Goal: Navigation & Orientation: Understand site structure

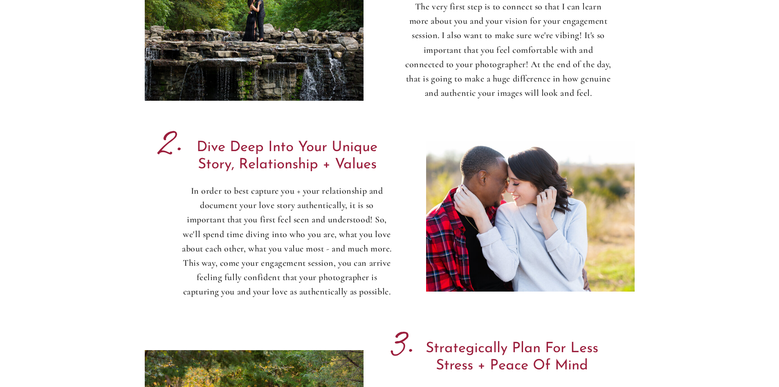
scroll to position [1227, 0]
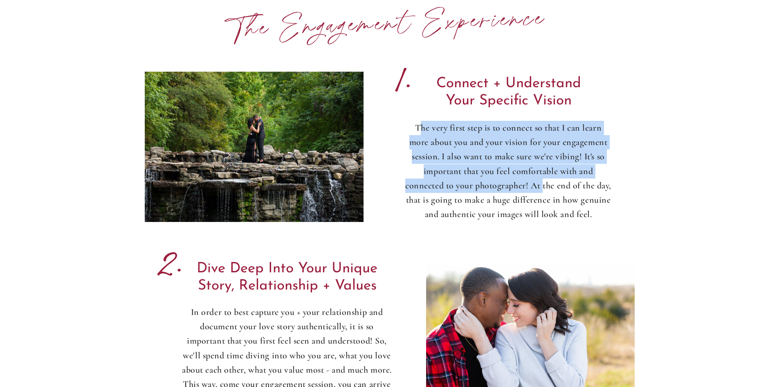
drag, startPoint x: 422, startPoint y: 125, endPoint x: 552, endPoint y: 187, distance: 143.6
click at [552, 186] on p "The very first step is to connect so that I can learn more about you and your v…" at bounding box center [508, 171] width 207 height 101
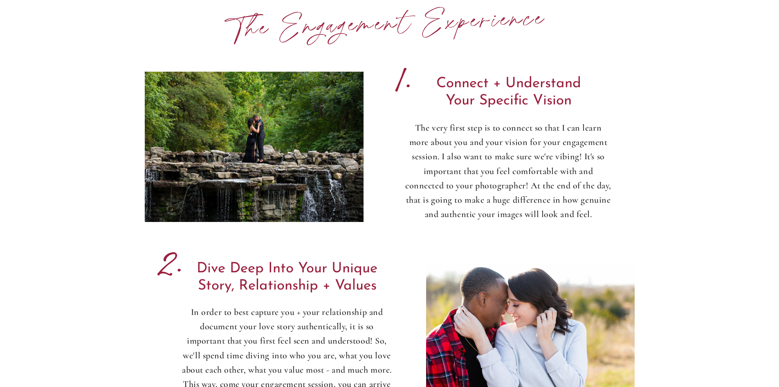
drag, startPoint x: 592, startPoint y: 218, endPoint x: 460, endPoint y: 156, distance: 145.5
click at [480, 167] on p "The very first step is to connect so that I can learn more about you and your v…" at bounding box center [508, 171] width 207 height 101
drag, startPoint x: 581, startPoint y: 224, endPoint x: 412, endPoint y: 119, distance: 198.6
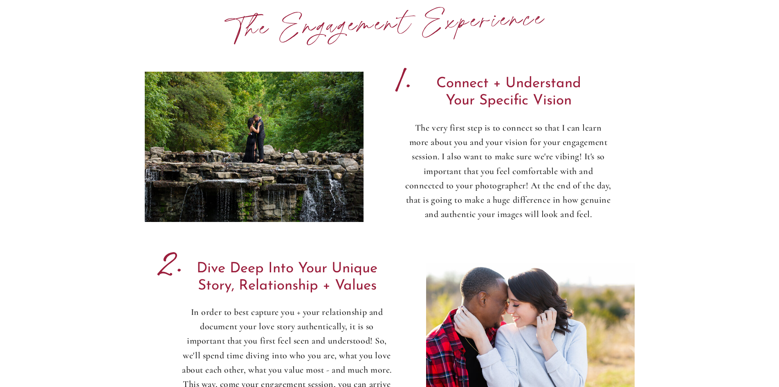
click at [472, 160] on p "The very first step is to connect so that I can learn more about you and your v…" at bounding box center [508, 171] width 207 height 101
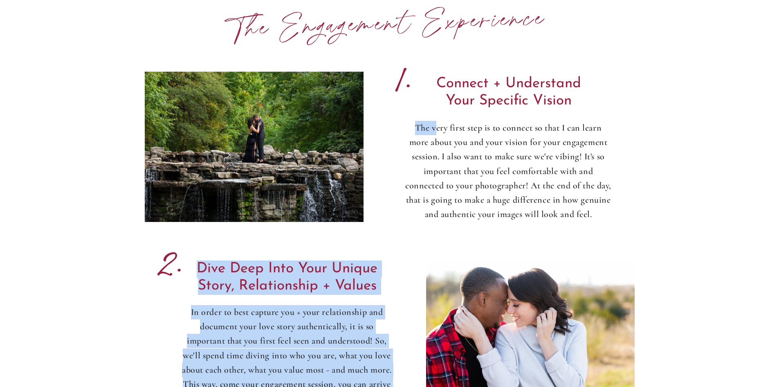
drag, startPoint x: 437, startPoint y: 123, endPoint x: 665, endPoint y: 226, distance: 250.5
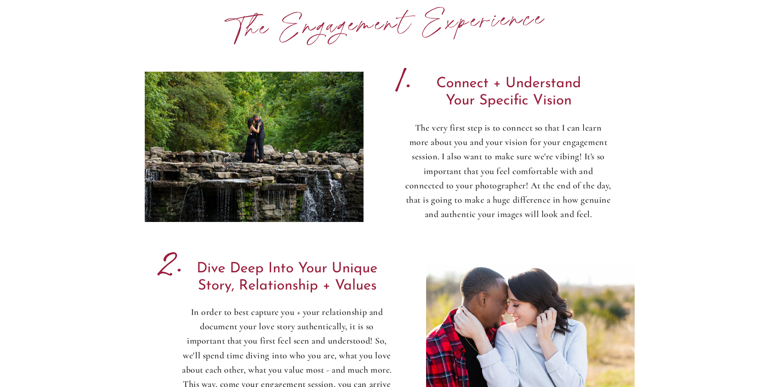
click at [592, 214] on p "The very first step is to connect so that I can learn more about you and your v…" at bounding box center [508, 171] width 207 height 101
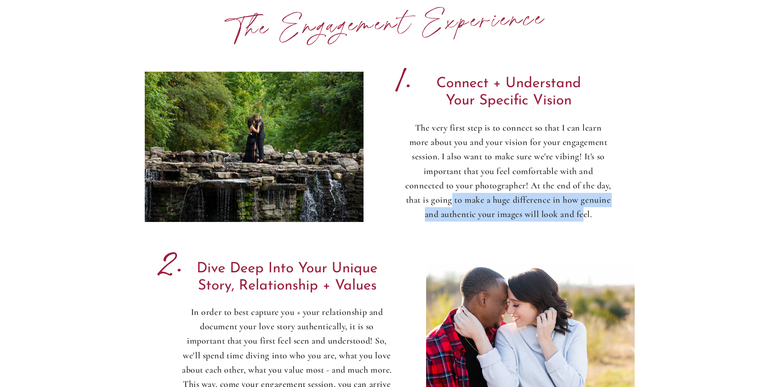
drag, startPoint x: 600, startPoint y: 212, endPoint x: 477, endPoint y: 202, distance: 122.8
click at [477, 202] on p "The very first step is to connect so that I can learn more about you and your v…" at bounding box center [508, 171] width 207 height 101
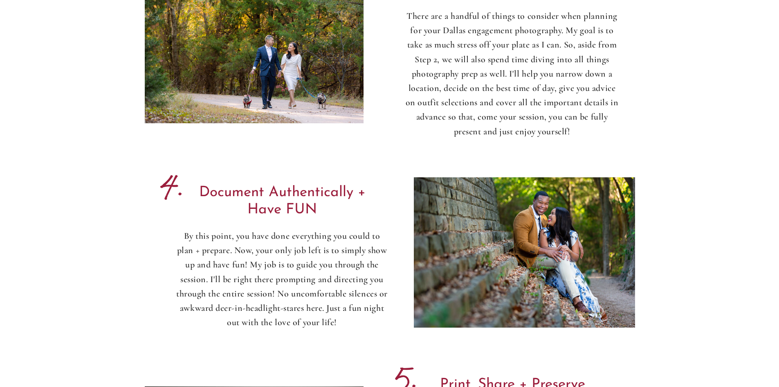
scroll to position [1746, 0]
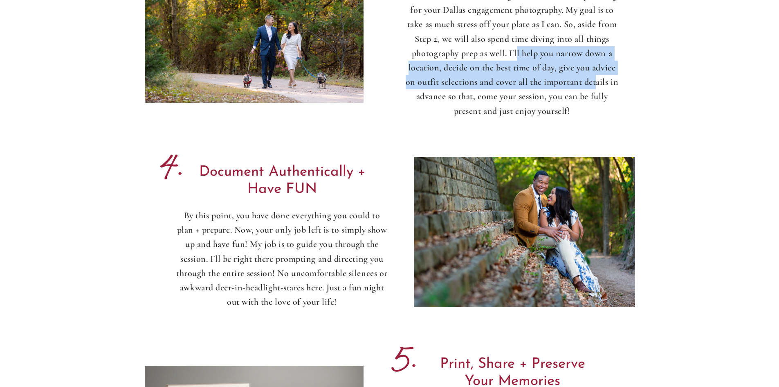
drag, startPoint x: 518, startPoint y: 52, endPoint x: 596, endPoint y: 84, distance: 84.6
click at [596, 84] on p "There are a handful of things to consider when planning for your Dallas engagem…" at bounding box center [513, 54] width 216 height 130
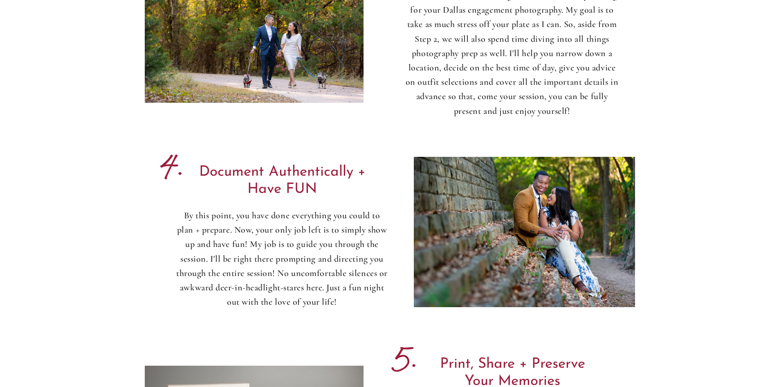
click at [605, 107] on p "There are a handful of things to consider when planning for your Dallas engagem…" at bounding box center [513, 54] width 216 height 130
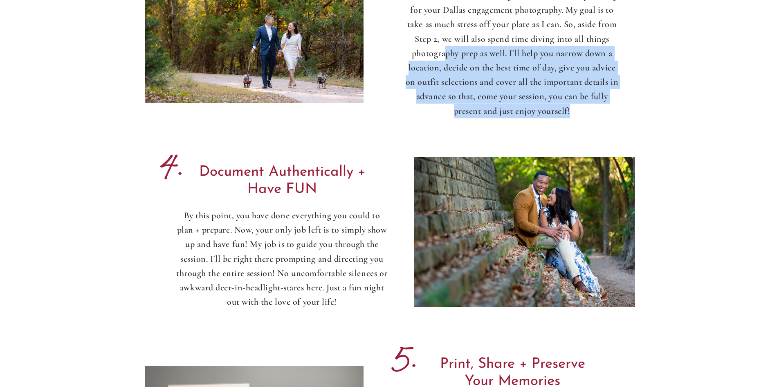
drag, startPoint x: 535, startPoint y: 96, endPoint x: 444, endPoint y: 52, distance: 101.6
click at [444, 52] on p "There are a handful of things to consider when planning for your Dallas engagem…" at bounding box center [513, 54] width 216 height 130
click at [595, 109] on p "There are a handful of things to consider when planning for your Dallas engagem…" at bounding box center [513, 54] width 216 height 130
drag, startPoint x: 576, startPoint y: 112, endPoint x: 511, endPoint y: 94, distance: 67.9
click at [420, 60] on p "There are a handful of things to consider when planning for your Dallas engagem…" at bounding box center [513, 54] width 216 height 130
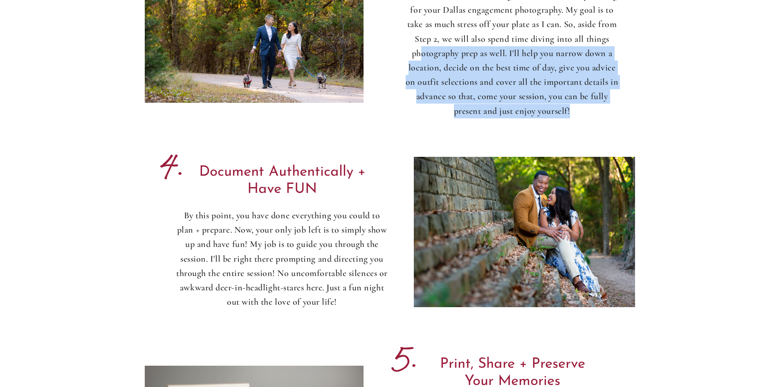
click at [536, 101] on p "There are a handful of things to consider when planning for your Dallas engagem…" at bounding box center [513, 54] width 216 height 130
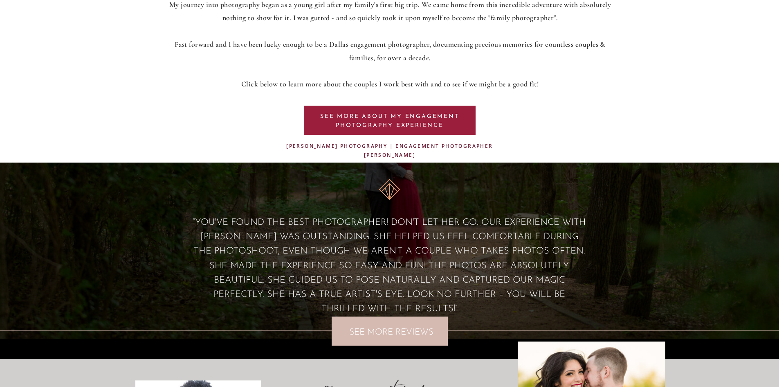
scroll to position [0, 0]
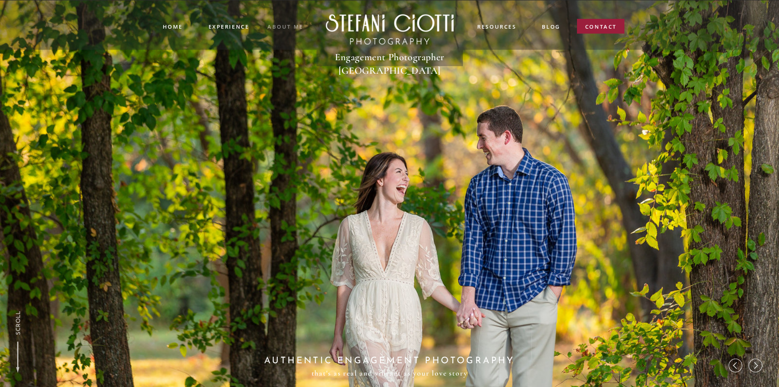
click at [275, 27] on nav "ABOUT me" at bounding box center [286, 25] width 36 height 7
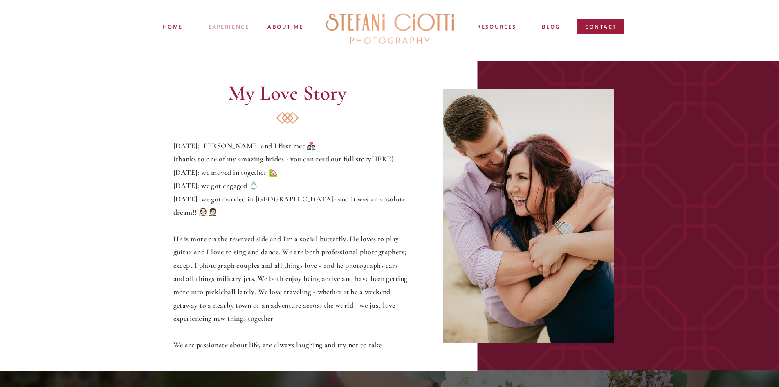
click at [229, 25] on nav "experience" at bounding box center [229, 25] width 40 height 7
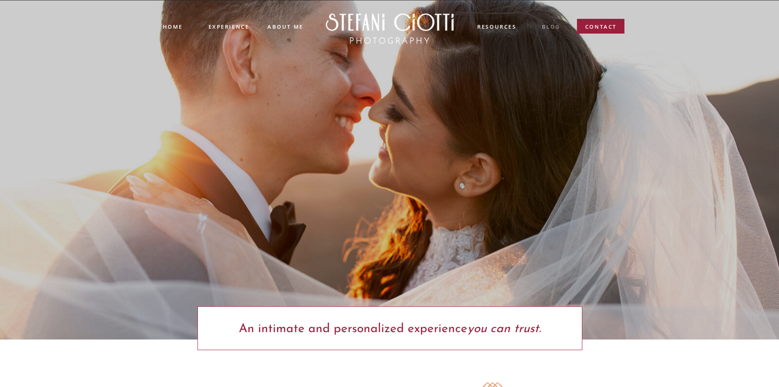
click at [556, 28] on nav "blog" at bounding box center [551, 26] width 18 height 9
